Goal: Contribute content: Add original content to the website for others to see

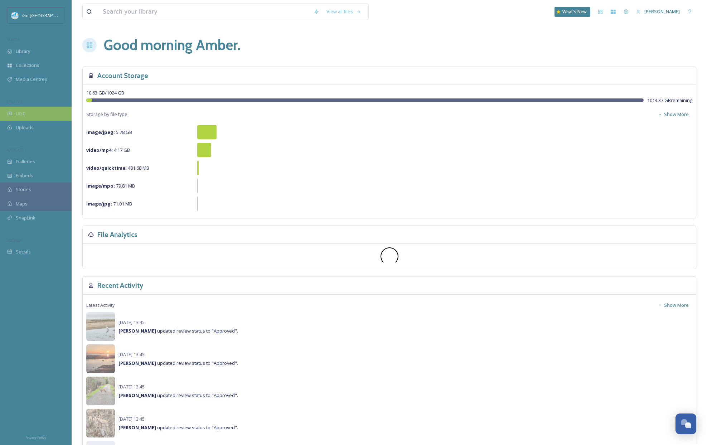
click at [55, 112] on div "UGC" at bounding box center [36, 114] width 72 height 14
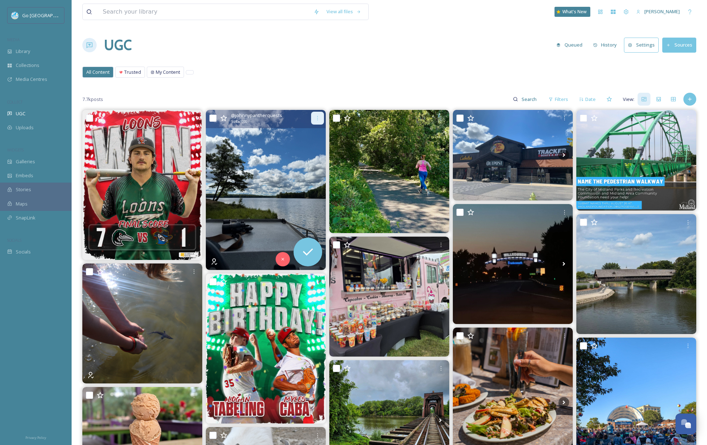
click at [321, 118] on div at bounding box center [317, 118] width 13 height 13
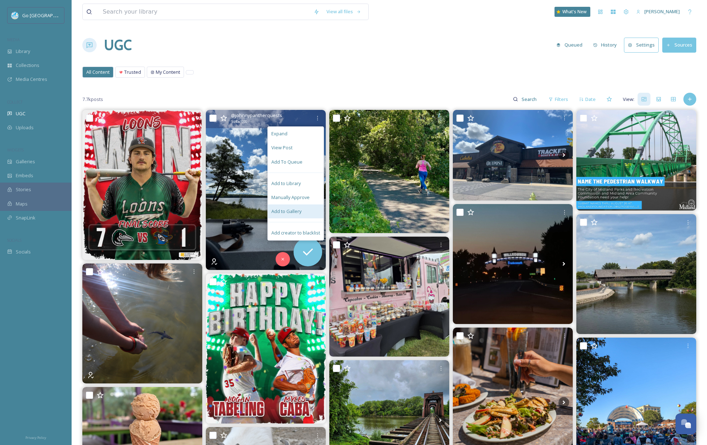
click at [300, 211] on span "Add to Gallery" at bounding box center [286, 211] width 30 height 7
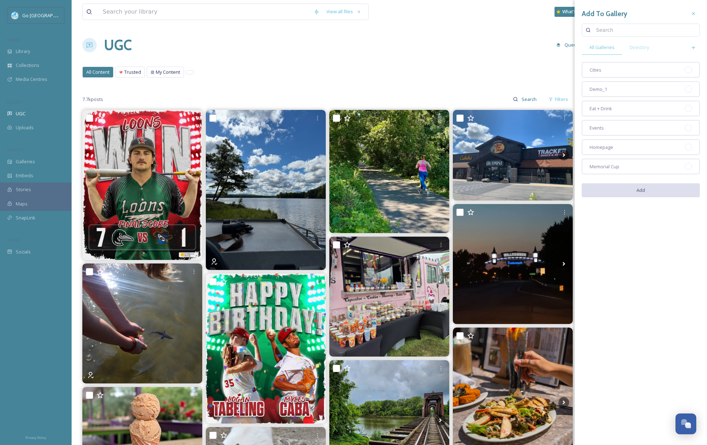
click at [612, 145] on span "Homepage" at bounding box center [602, 147] width 24 height 7
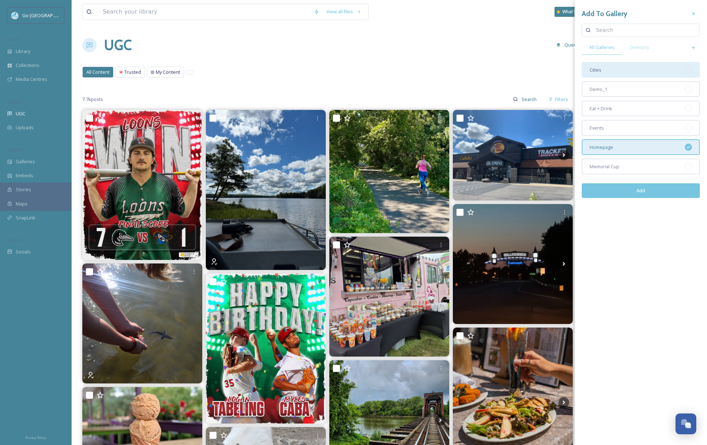
click at [615, 72] on div "Cities" at bounding box center [641, 70] width 118 height 16
click at [653, 191] on button "Add" at bounding box center [641, 190] width 118 height 15
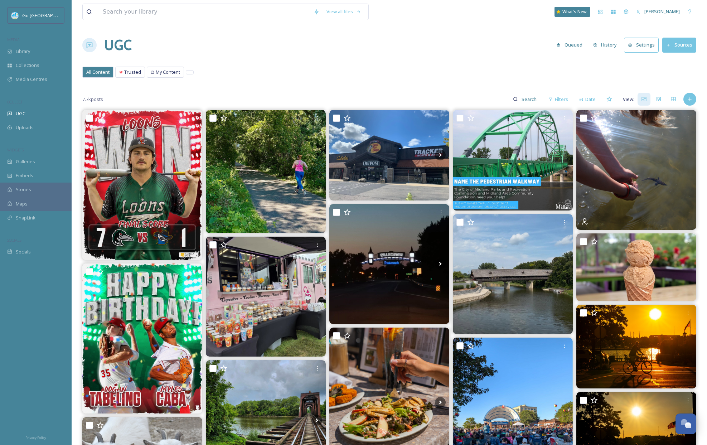
scroll to position [1, 0]
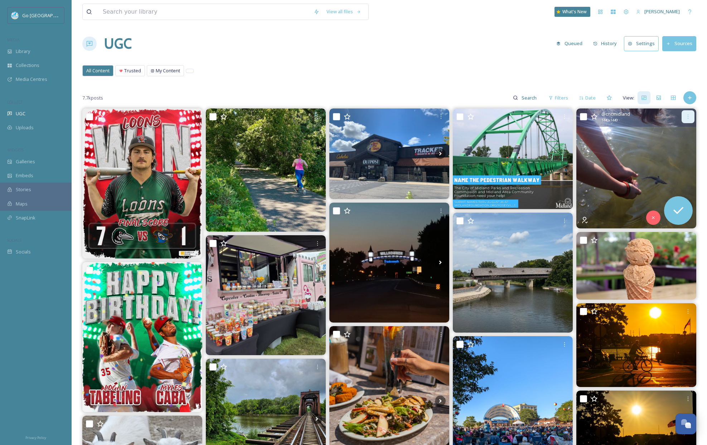
click at [691, 114] on div at bounding box center [688, 116] width 13 height 13
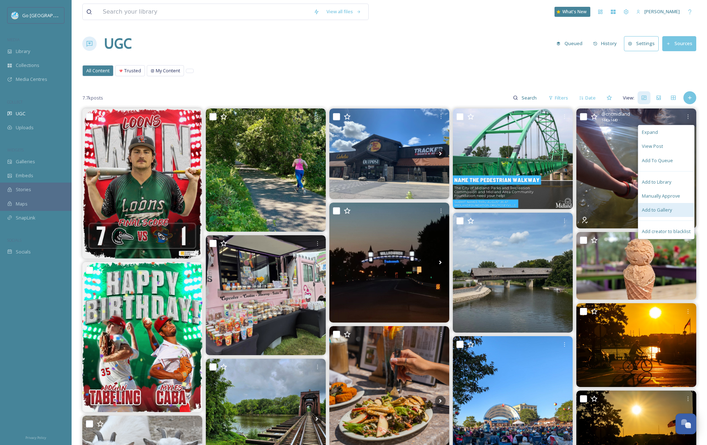
click at [665, 207] on span "Add to Gallery" at bounding box center [657, 210] width 30 height 7
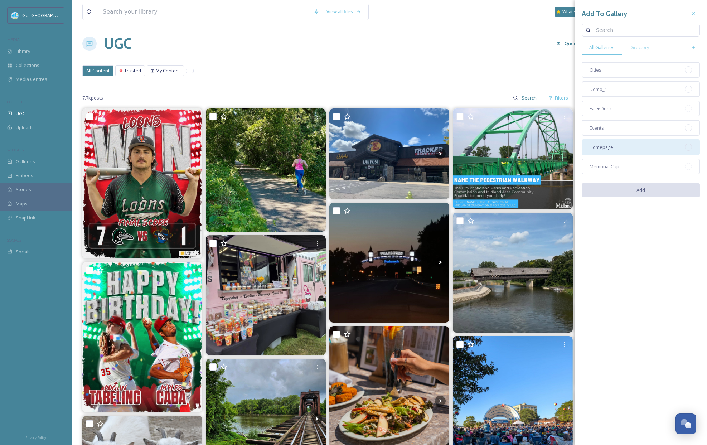
click at [632, 150] on div "Homepage" at bounding box center [641, 147] width 118 height 16
click at [652, 199] on div "Add" at bounding box center [641, 190] width 118 height 25
click at [653, 191] on button "Add" at bounding box center [641, 190] width 118 height 15
click at [317, 245] on icon at bounding box center [318, 244] width 6 height 6
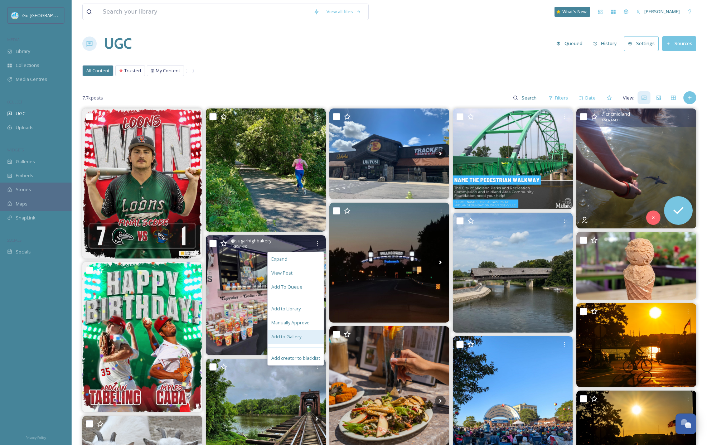
click at [307, 333] on div "Add to Gallery" at bounding box center [296, 337] width 56 height 14
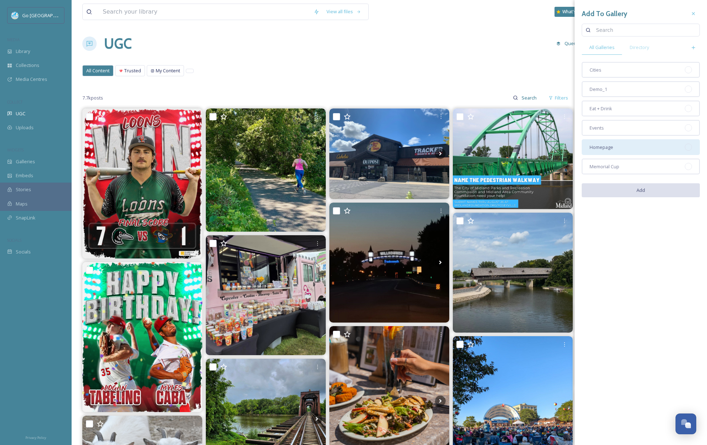
click at [624, 151] on div "Homepage" at bounding box center [641, 147] width 118 height 16
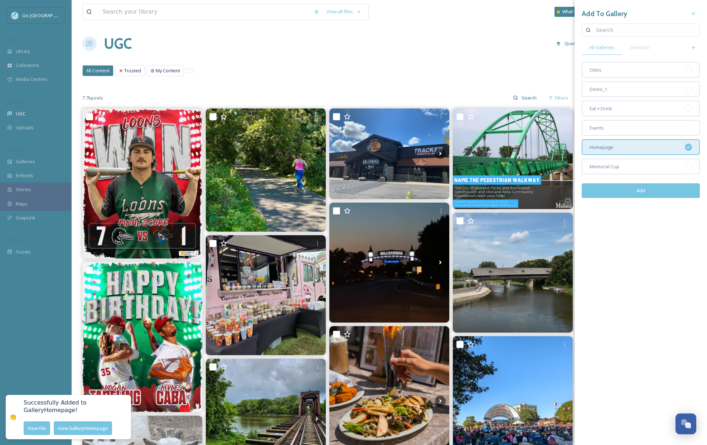
click at [646, 195] on button "Add" at bounding box center [641, 190] width 118 height 15
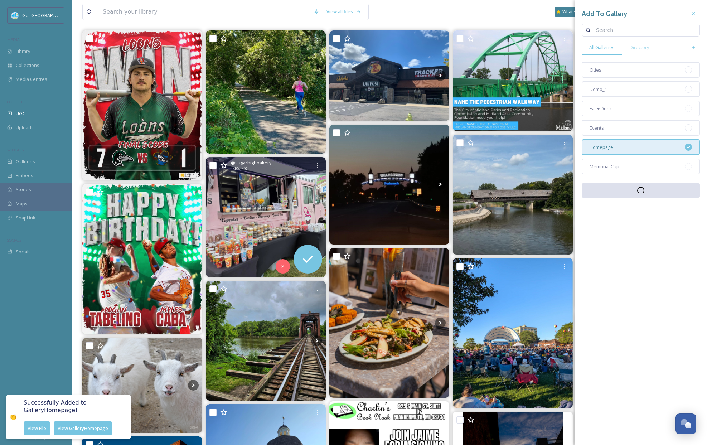
scroll to position [144, 0]
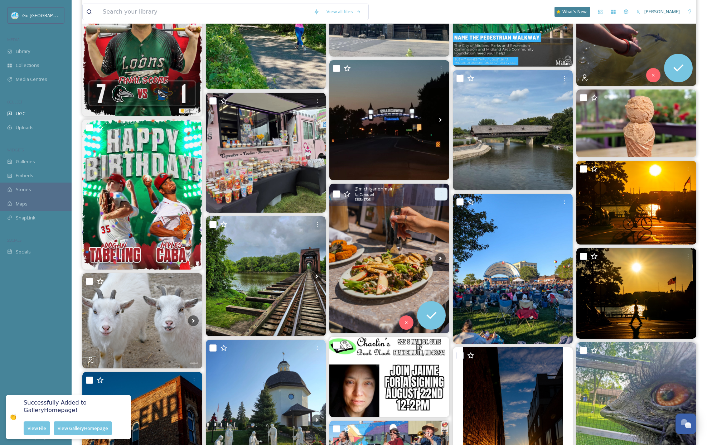
click at [442, 195] on icon at bounding box center [441, 194] width 6 height 6
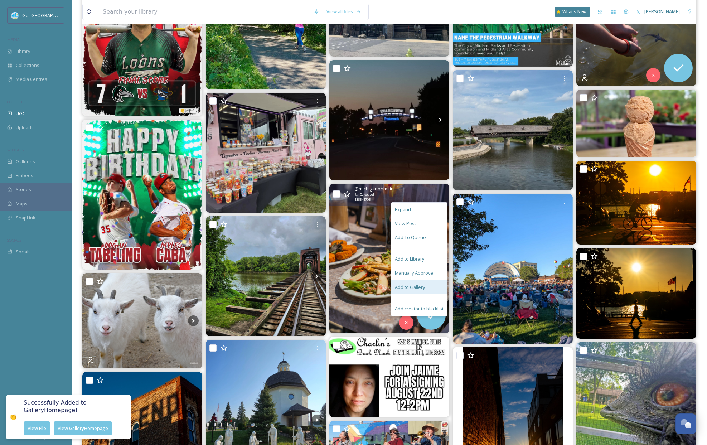
click at [421, 289] on span "Add to Gallery" at bounding box center [410, 287] width 30 height 7
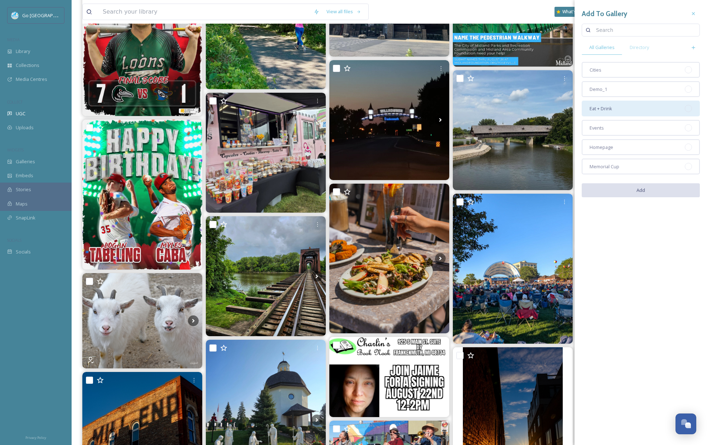
click at [614, 108] on div "Eat + Drink" at bounding box center [641, 109] width 118 height 16
click at [654, 190] on button "Add" at bounding box center [641, 190] width 118 height 15
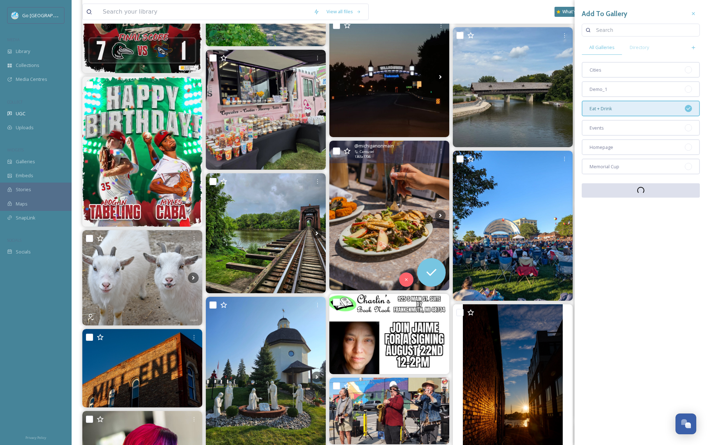
scroll to position [300, 0]
